Goal: Navigation & Orientation: Find specific page/section

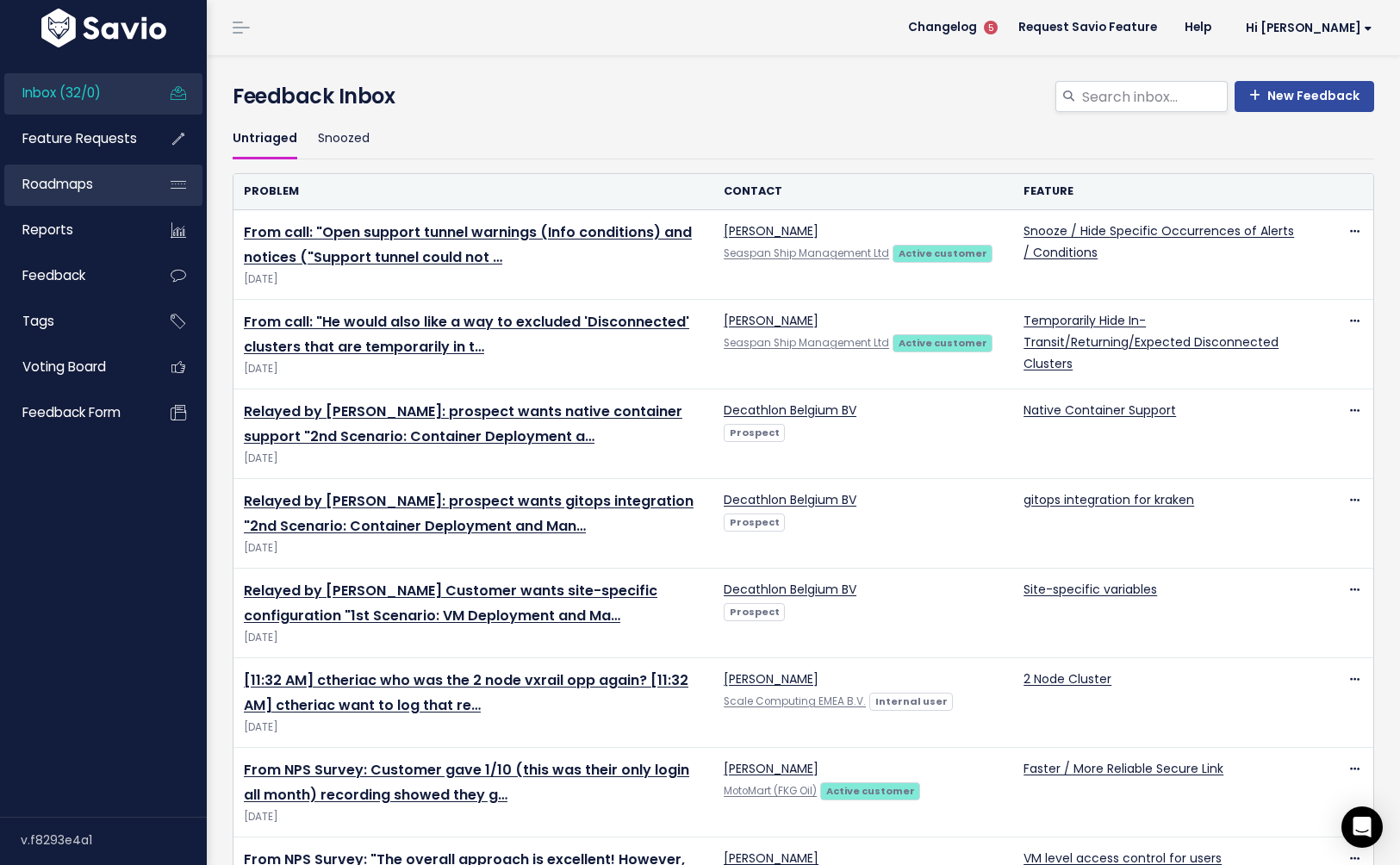
click at [152, 186] on li "Roadmaps" at bounding box center [104, 185] width 198 height 42
click at [80, 192] on span "Roadmaps" at bounding box center [58, 184] width 71 height 18
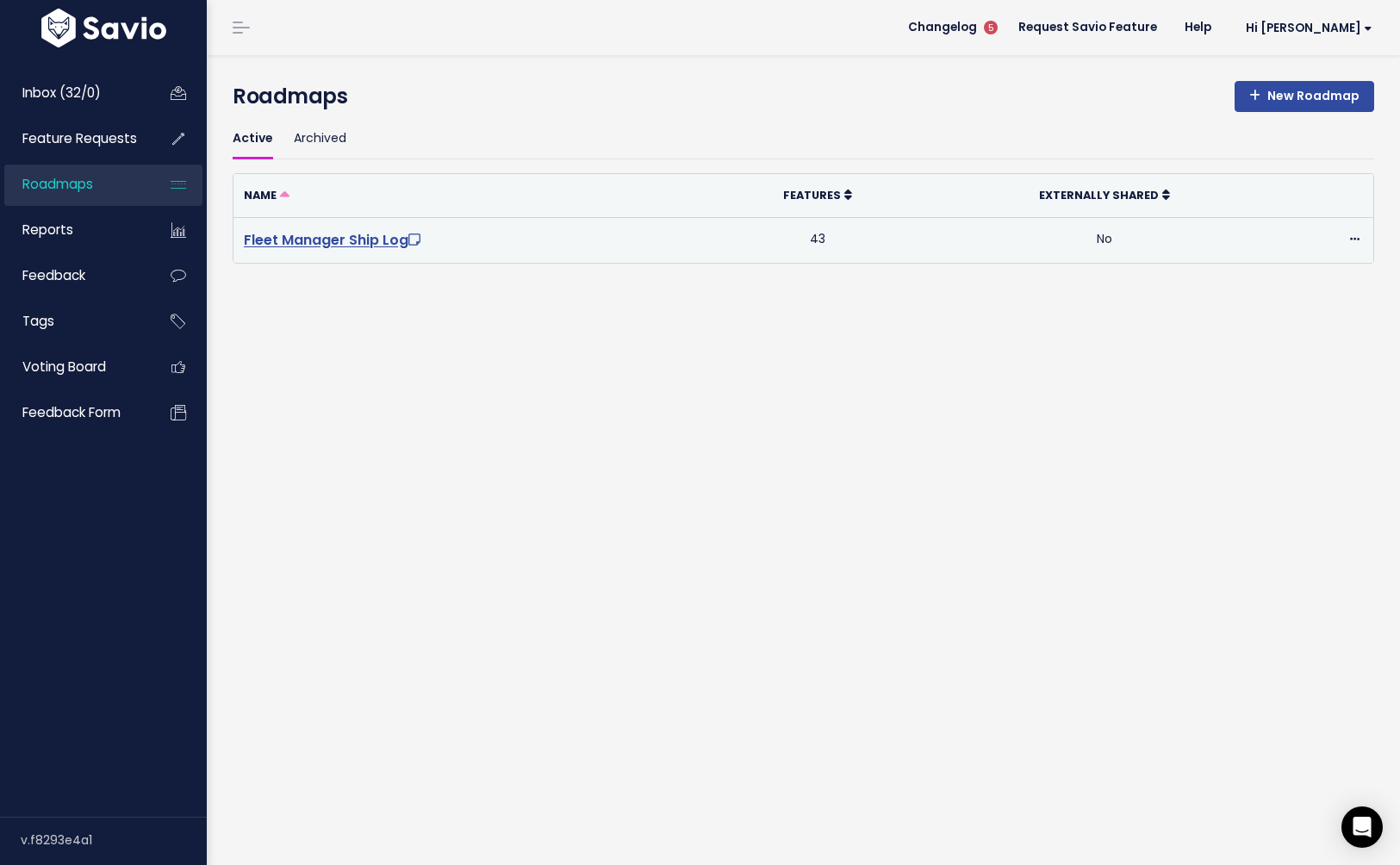
click at [310, 236] on link "Fleet Manager Ship Log" at bounding box center [334, 240] width 180 height 20
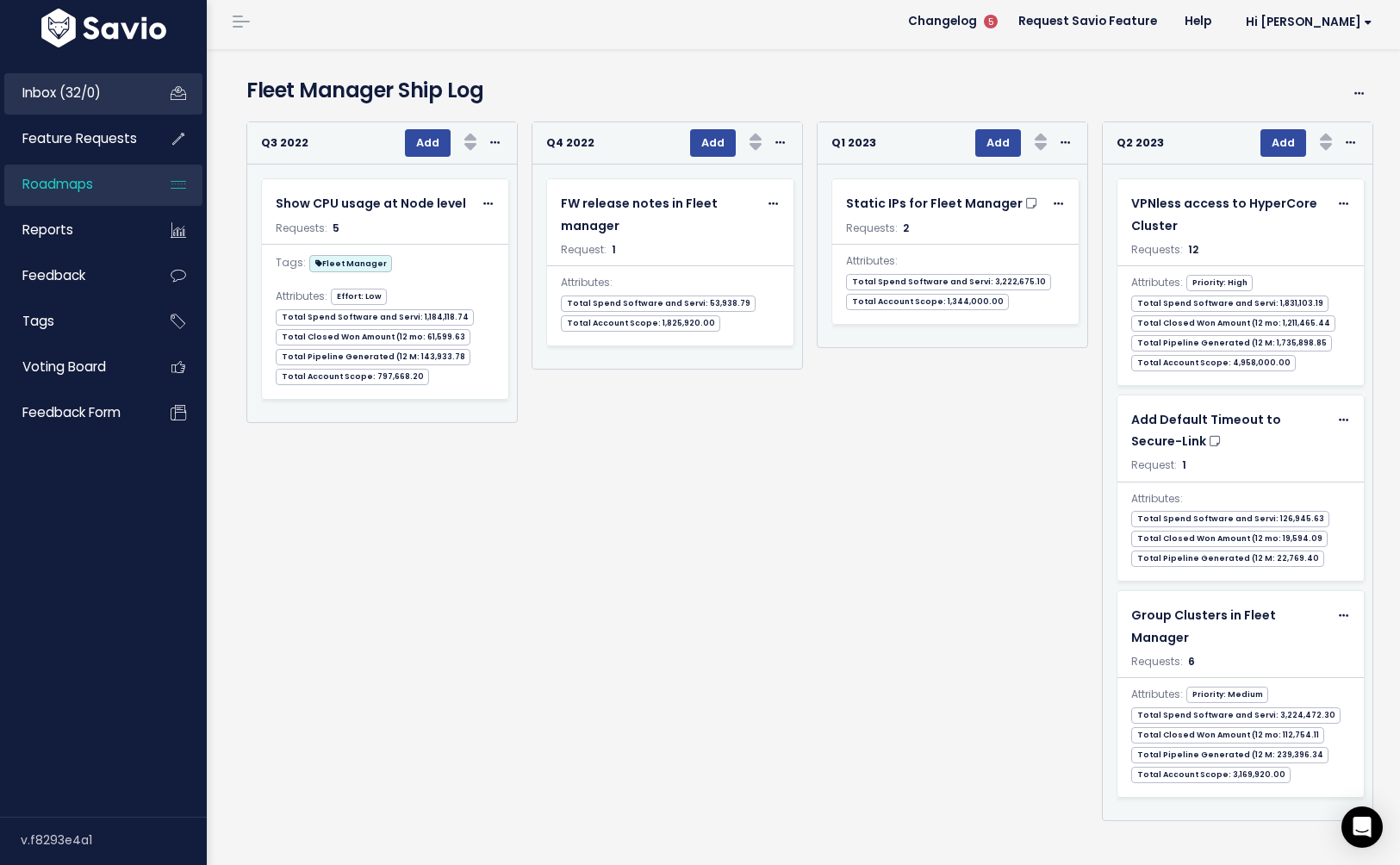
click at [73, 96] on span "Inbox (32/0)" at bounding box center [62, 93] width 78 height 18
